Goal: Information Seeking & Learning: Check status

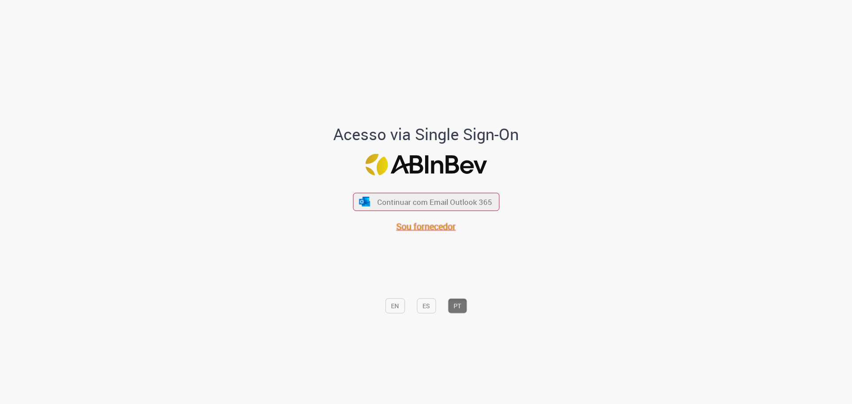
click at [423, 230] on span "Sou fornecedor" at bounding box center [425, 226] width 59 height 12
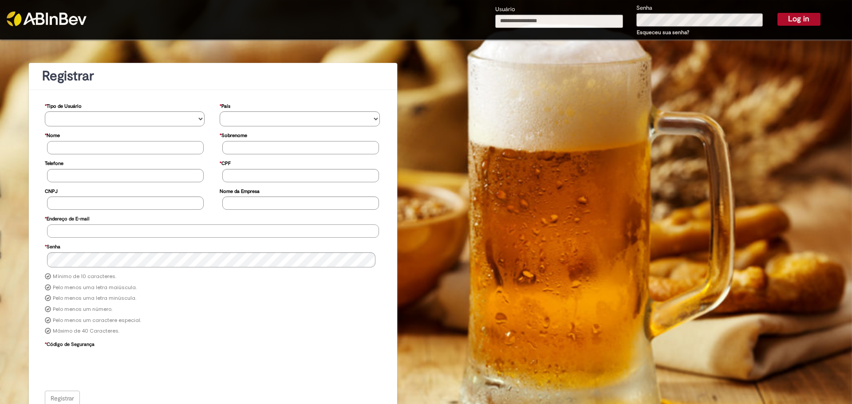
type input "**********"
click at [795, 17] on button "Log in" at bounding box center [798, 19] width 43 height 12
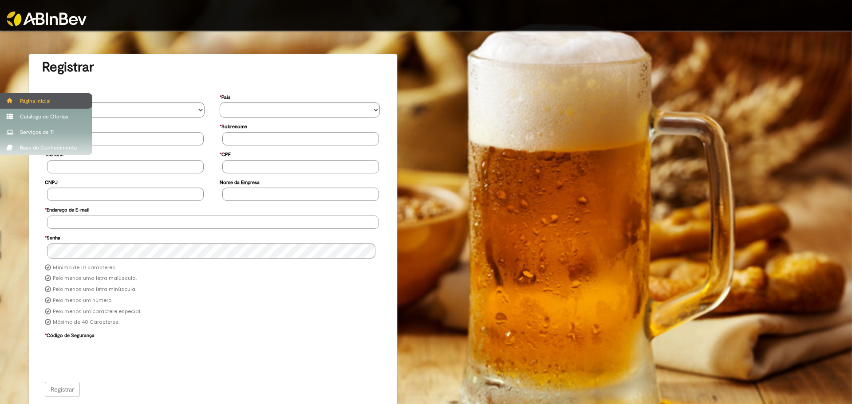
type input "**********"
click at [29, 100] on div "Página inicial" at bounding box center [46, 101] width 92 height 16
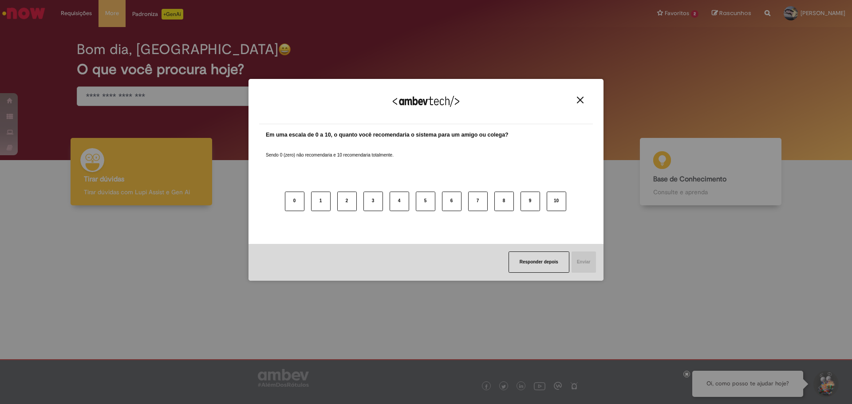
click at [579, 99] on img "Close" at bounding box center [580, 100] width 7 height 7
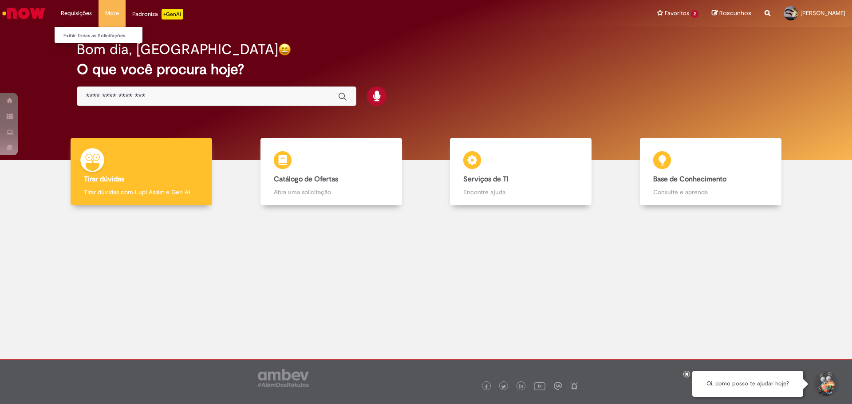
click at [76, 14] on li "Requisições Exibir Todas as Solicitações" at bounding box center [76, 13] width 44 height 27
click at [86, 35] on link "Exibir Todas as Solicitações" at bounding box center [104, 36] width 98 height 10
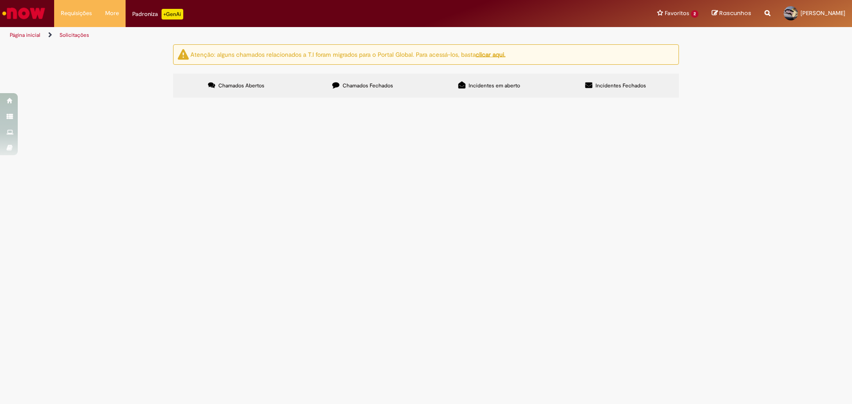
drag, startPoint x: 642, startPoint y: 229, endPoint x: 642, endPoint y: 221, distance: 7.5
click at [642, 228] on main "Solicitações Atenção: alguns chamados relacionados a T.I foram migrados para o …" at bounding box center [426, 224] width 852 height 360
click at [365, 85] on span "Chamados Fechados" at bounding box center [367, 85] width 51 height 7
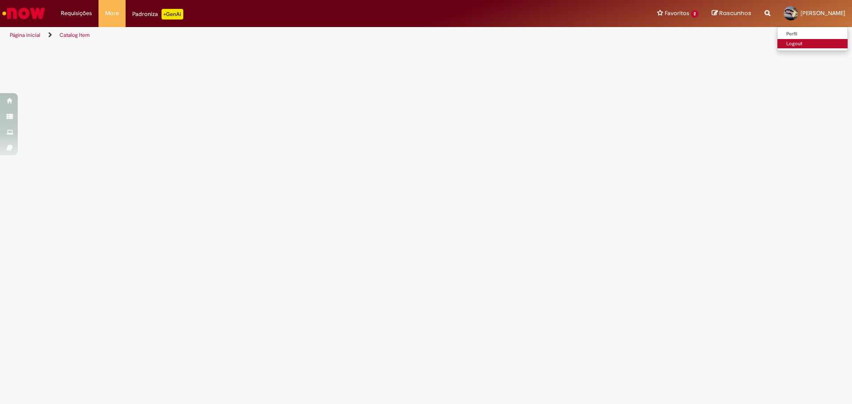
click at [786, 44] on link "Logout" at bounding box center [812, 44] width 70 height 10
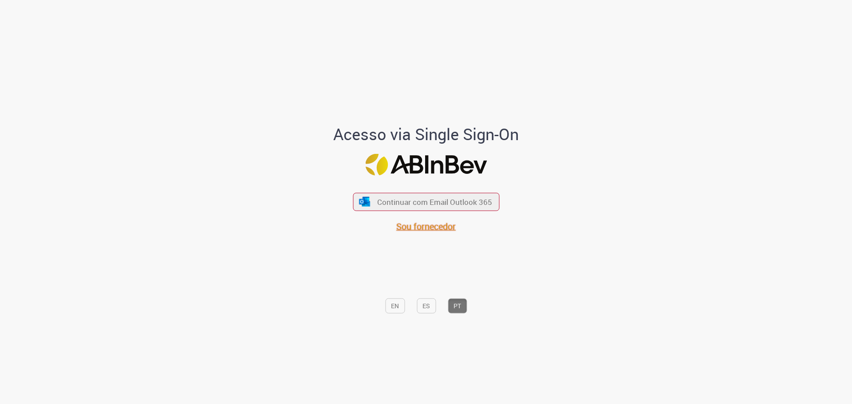
click at [436, 228] on span "Sou fornecedor" at bounding box center [425, 226] width 59 height 12
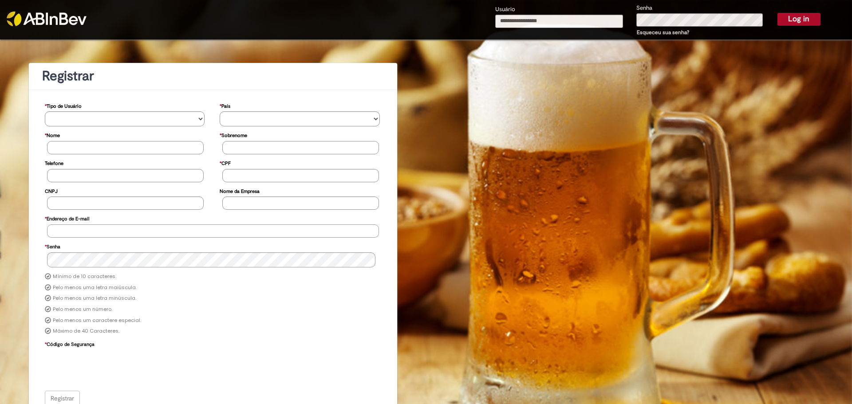
type input "**********"
drag, startPoint x: 586, startPoint y: 22, endPoint x: 451, endPoint y: 24, distance: 134.4
click at [451, 24] on div "**********" at bounding box center [533, 19] width 626 height 39
type input "**********"
click at [791, 16] on button "Log in" at bounding box center [798, 19] width 43 height 12
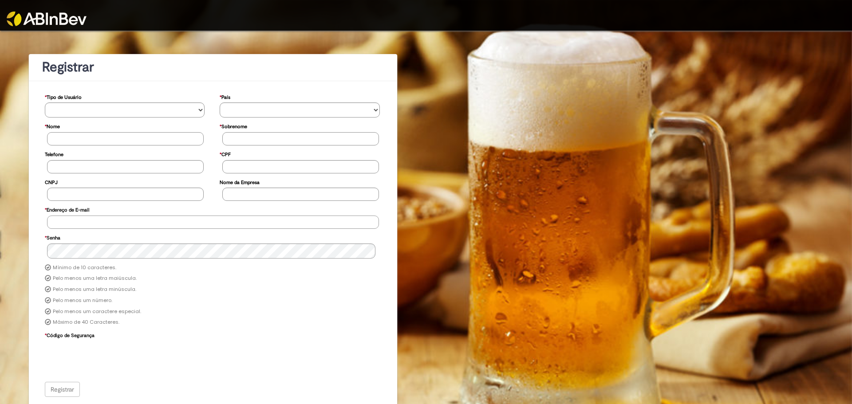
type input "**********"
click at [52, 19] on img at bounding box center [47, 19] width 80 height 15
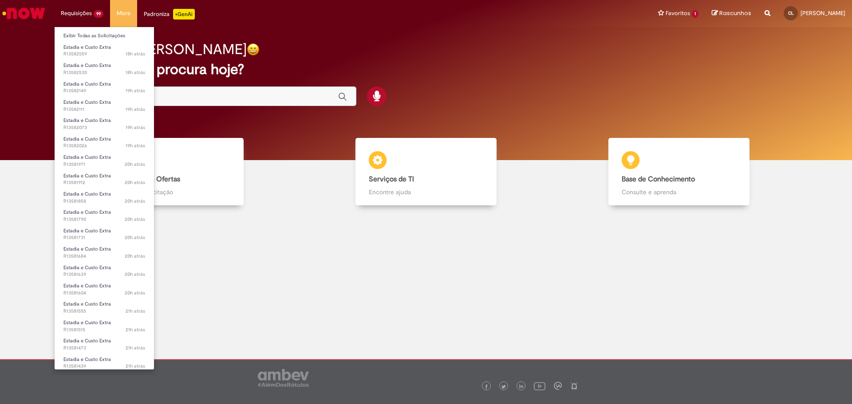
click at [79, 12] on li "Requisições 99 Exibir Todas as Solicitações Estadia e Custo Extra 18h atrás 18 …" at bounding box center [82, 13] width 56 height 27
click at [85, 35] on link "Exibir Todas as Solicitações" at bounding box center [104, 36] width 99 height 10
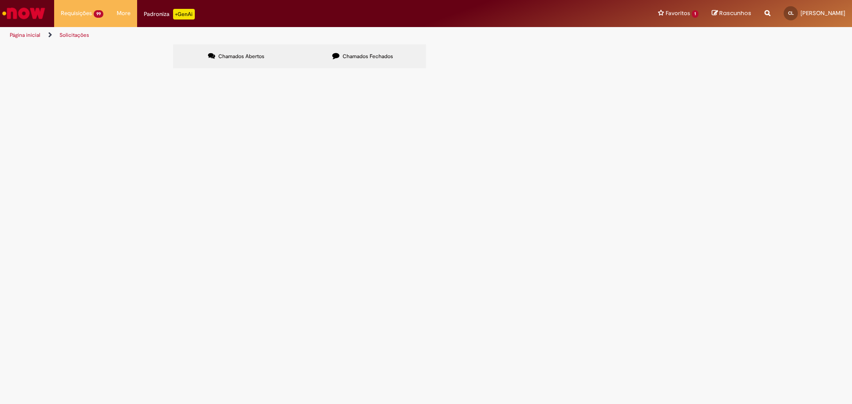
click at [0, 0] on input "Pesquisar" at bounding box center [0, 0] width 0 height 0
click at [744, 71] on div "Chamados Abertos Chamados Fechados Itens solicitados Exportar como PDF Exportar…" at bounding box center [426, 57] width 852 height 27
click at [0, 0] on button at bounding box center [0, 0] width 0 height 0
click at [0, 0] on input "Pesquisar" at bounding box center [0, 0] width 0 height 0
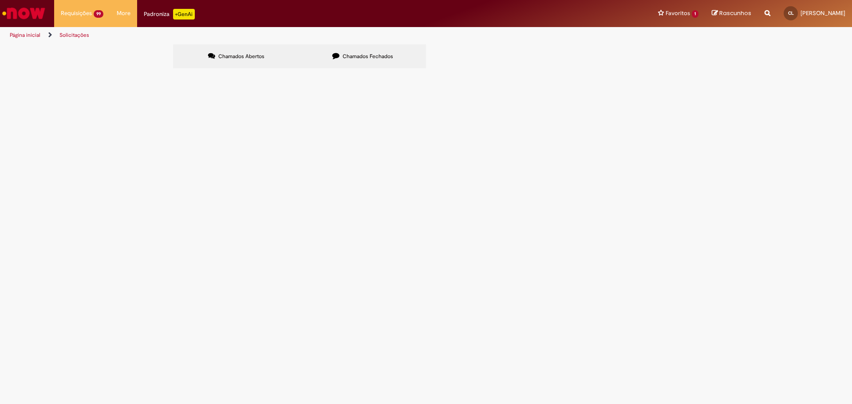
type input "**********"
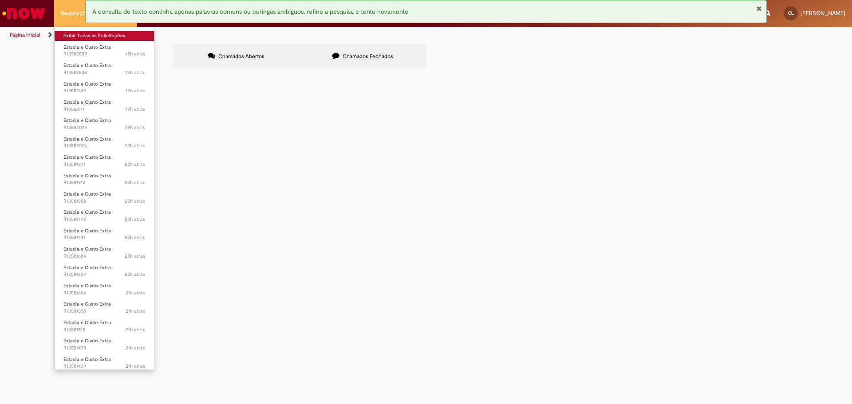
click at [77, 35] on link "Exibir Todas as Solicitações" at bounding box center [104, 36] width 99 height 10
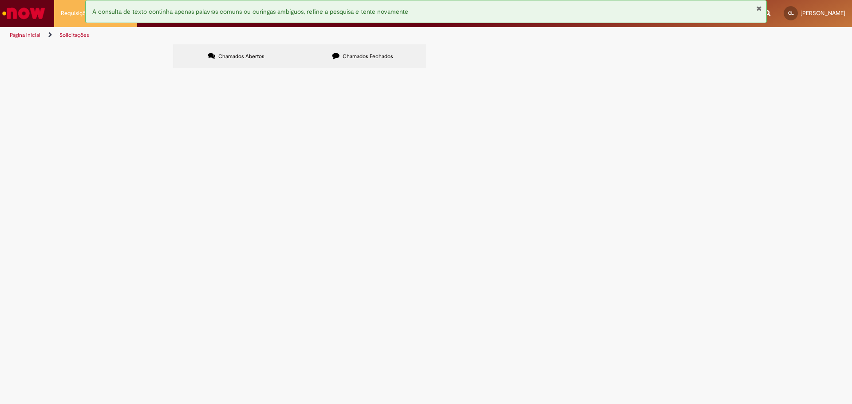
click at [0, 0] on span at bounding box center [0, 0] width 0 height 0
click at [0, 0] on link "Exportar como Excel" at bounding box center [0, 0] width 0 height 0
click at [0, 0] on span at bounding box center [0, 0] width 0 height 0
click at [0, 0] on link "Exportar como PDF" at bounding box center [0, 0] width 0 height 0
click at [0, 0] on span at bounding box center [0, 0] width 0 height 0
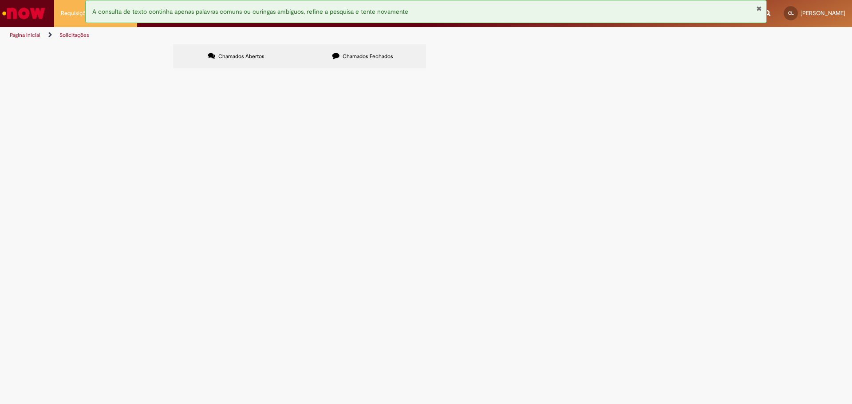
click at [0, 0] on link "Exportar como CSV" at bounding box center [0, 0] width 0 height 0
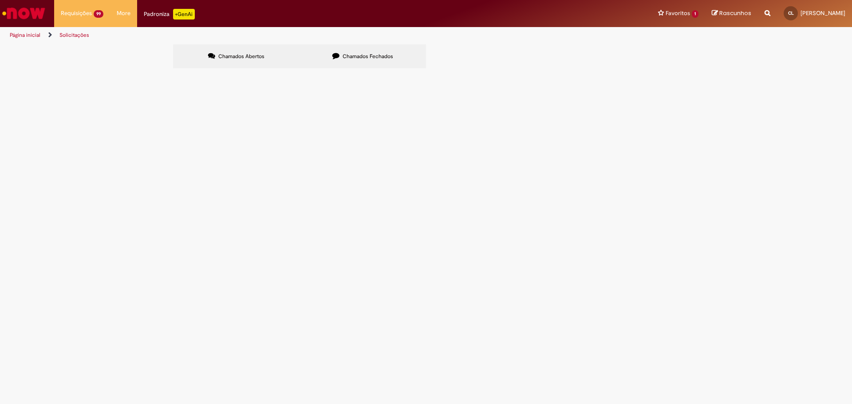
click at [0, 0] on input "Pesquisar" at bounding box center [0, 0] width 0 height 0
paste input "**********"
type input "**********"
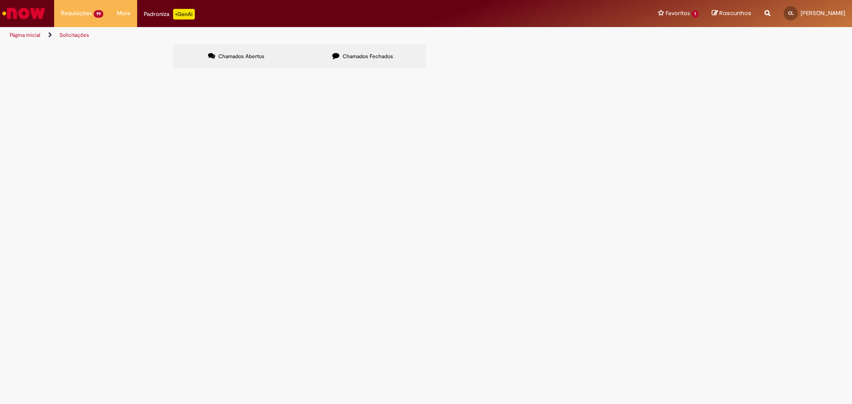
click at [0, 0] on input "Pesquisar" at bounding box center [0, 0] width 0 height 0
type input "*********"
click at [0, 0] on button "Pesquisar" at bounding box center [0, 0] width 0 height 0
click at [0, 0] on input "Pesquisar" at bounding box center [0, 0] width 0 height 0
type input "*********"
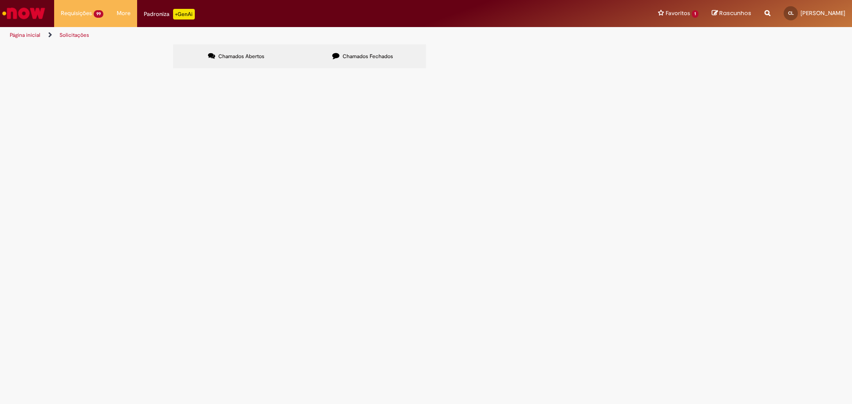
click at [0, 0] on button "Pesquisar" at bounding box center [0, 0] width 0 height 0
click at [367, 58] on span "Chamados Fechados" at bounding box center [367, 56] width 51 height 7
click at [234, 47] on label "Chamados Abertos" at bounding box center [236, 56] width 126 height 24
click at [77, 33] on link "Solicitações" at bounding box center [74, 34] width 30 height 7
click at [21, 34] on link "Página inicial" at bounding box center [25, 34] width 31 height 7
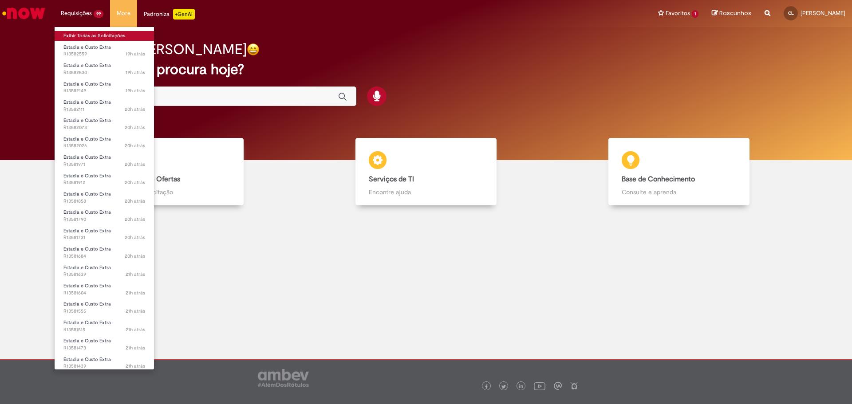
click at [82, 34] on link "Exibir Todas as Solicitações" at bounding box center [104, 36] width 99 height 10
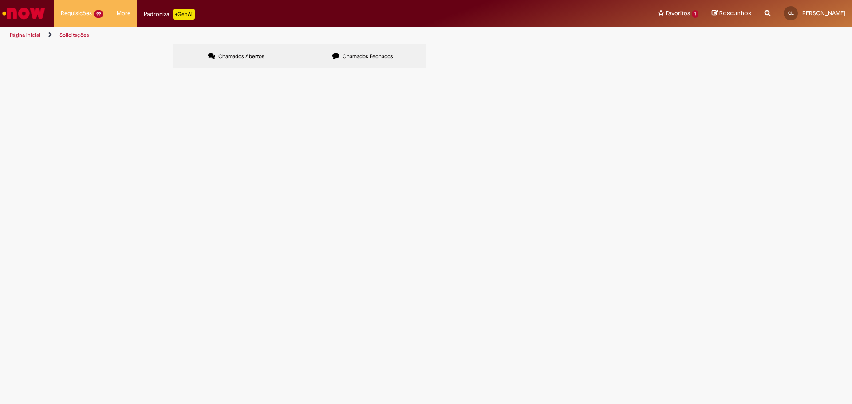
click at [0, 0] on input "Pesquisar" at bounding box center [0, 0] width 0 height 0
type input "*********"
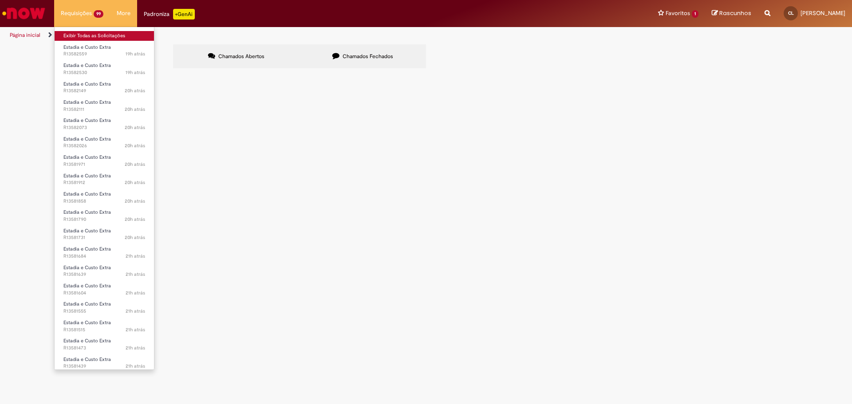
click at [78, 33] on link "Exibir Todas as Solicitações" at bounding box center [104, 36] width 99 height 10
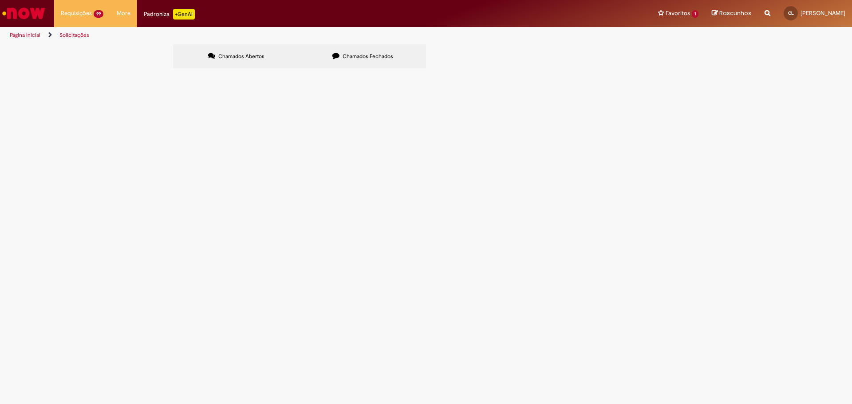
click at [25, 14] on img "Ir para a Homepage" at bounding box center [24, 13] width 46 height 18
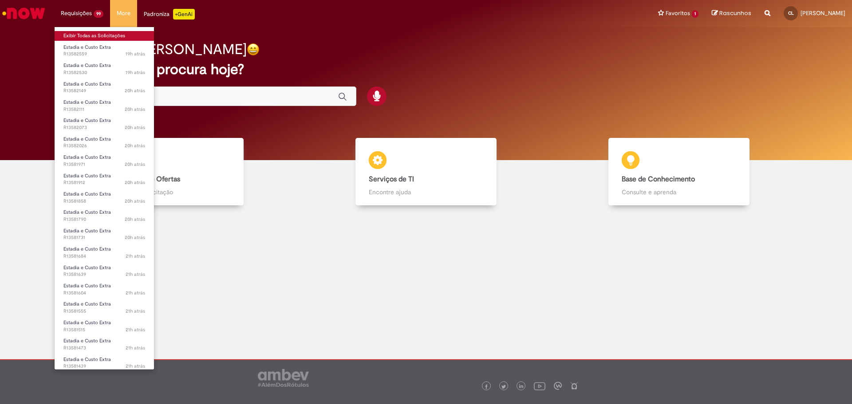
click at [80, 37] on link "Exibir Todas as Solicitações" at bounding box center [104, 36] width 99 height 10
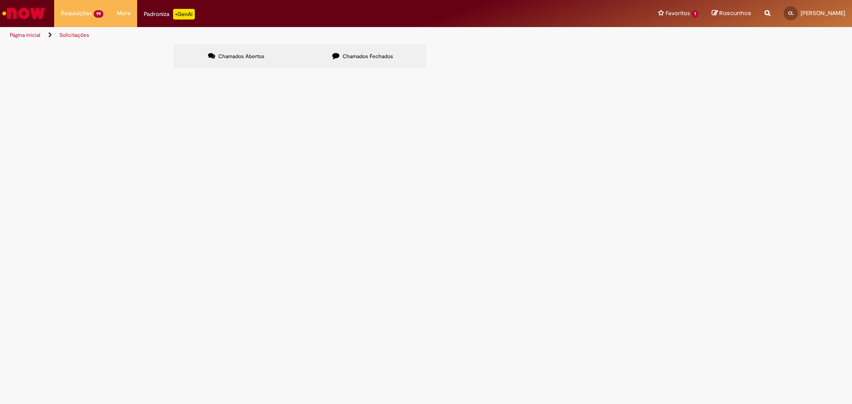
drag, startPoint x: 704, startPoint y: 181, endPoint x: 762, endPoint y: 114, distance: 89.4
click at [756, 71] on div "Chamados Abertos Chamados Fechados Itens solicitados Exportar como PDF Exportar…" at bounding box center [426, 57] width 852 height 27
click at [0, 0] on span at bounding box center [0, 0] width 0 height 0
click at [712, 71] on div "Chamados Abertos Chamados Fechados Itens solicitados Exportar como PDF Exportar…" at bounding box center [426, 57] width 852 height 27
click at [0, 0] on span "R13582559" at bounding box center [0, 0] width 0 height 0
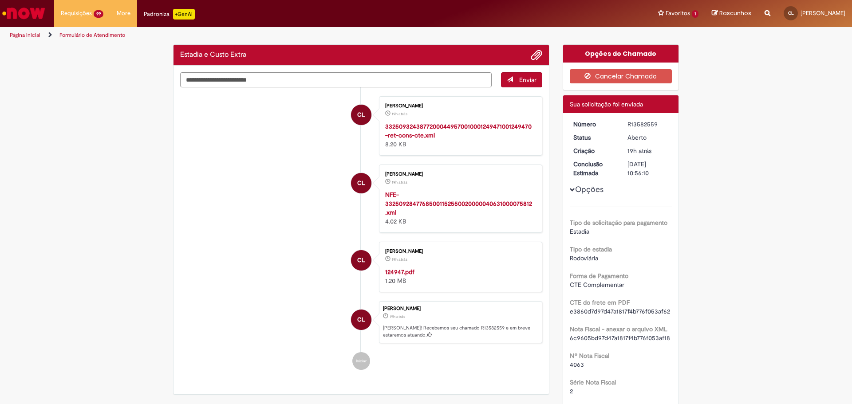
click at [570, 189] on span "Opções para R13582559" at bounding box center [572, 189] width 5 height 5
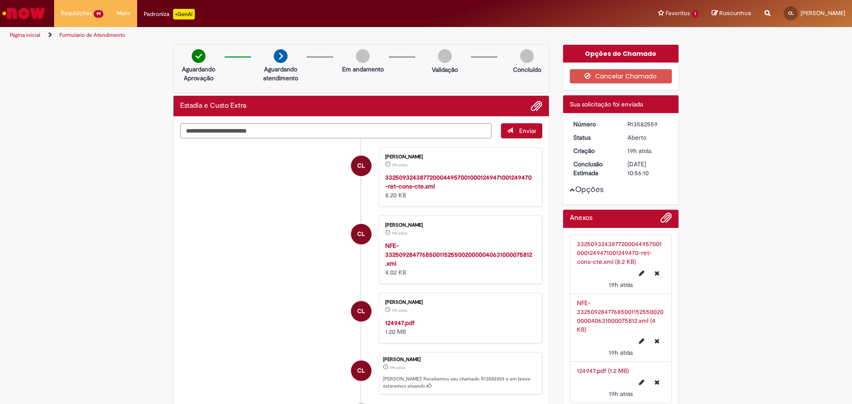
click at [570, 187] on span "Opções para R13582559" at bounding box center [572, 189] width 5 height 5
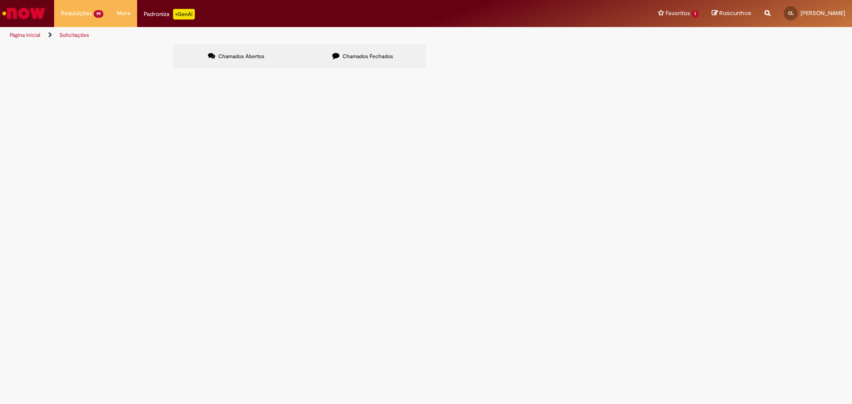
click at [0, 0] on input "Pesquisar" at bounding box center [0, 0] width 0 height 0
type input "********"
click at [20, 33] on link "Página inicial" at bounding box center [25, 34] width 31 height 7
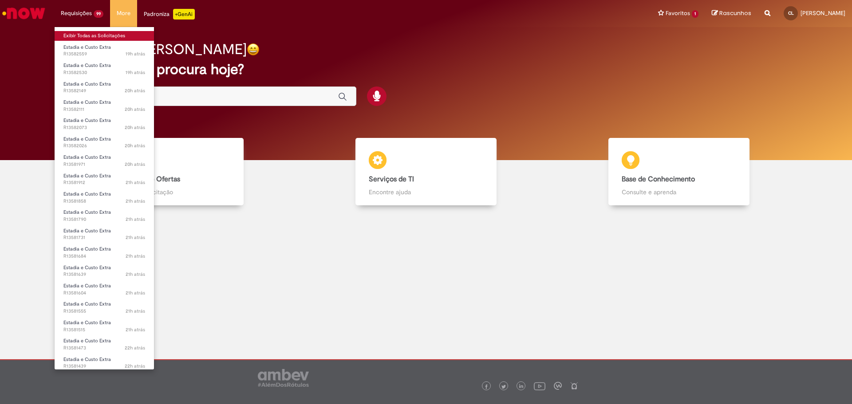
click at [75, 34] on link "Exibir Todas as Solicitações" at bounding box center [104, 36] width 99 height 10
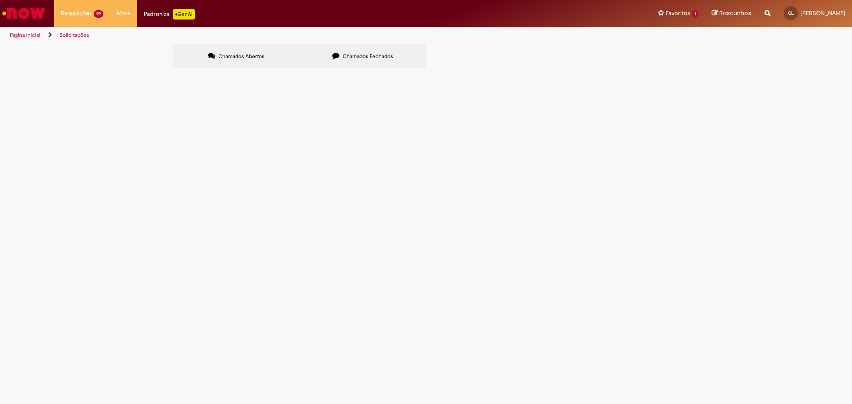
drag, startPoint x: 193, startPoint y: 156, endPoint x: 120, endPoint y: 161, distance: 73.4
click at [120, 71] on div "Chamados Abertos Chamados Fechados Itens solicitados Exportar como PDF Exportar…" at bounding box center [426, 57] width 852 height 27
click at [0, 0] on span "R13582149" at bounding box center [0, 0] width 0 height 0
click at [0, 0] on span "R13582530" at bounding box center [0, 0] width 0 height 0
drag, startPoint x: 342, startPoint y: 188, endPoint x: 311, endPoint y: 171, distance: 34.3
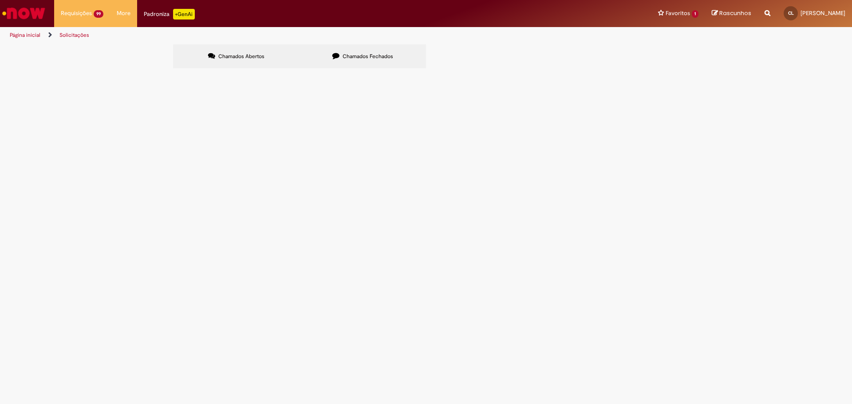
click at [0, 0] on span "Estadia e Custo Extra" at bounding box center [0, 0] width 0 height 0
click at [0, 0] on span "R13581439" at bounding box center [0, 0] width 0 height 0
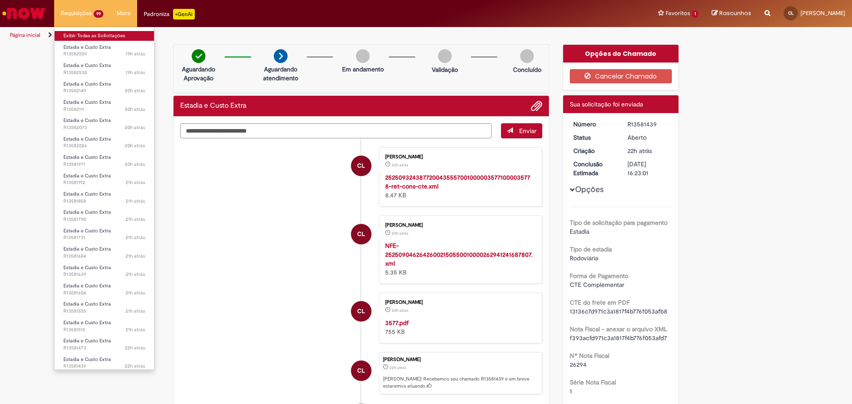
click at [85, 36] on link "Exibir Todas as Solicitações" at bounding box center [104, 36] width 99 height 10
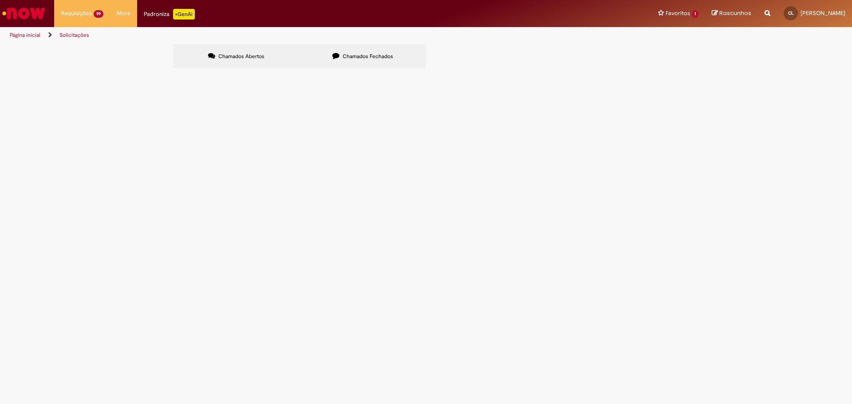
click at [0, 0] on span at bounding box center [0, 0] width 0 height 0
click at [0, 0] on link "Exportar como Excel" at bounding box center [0, 0] width 0 height 0
click at [0, 0] on span at bounding box center [0, 0] width 0 height 0
click at [49, 71] on div "Chamados Abertos Chamados Fechados Itens solicitados Exportar como PDF Exportar…" at bounding box center [426, 57] width 852 height 27
